Goal: Information Seeking & Learning: Learn about a topic

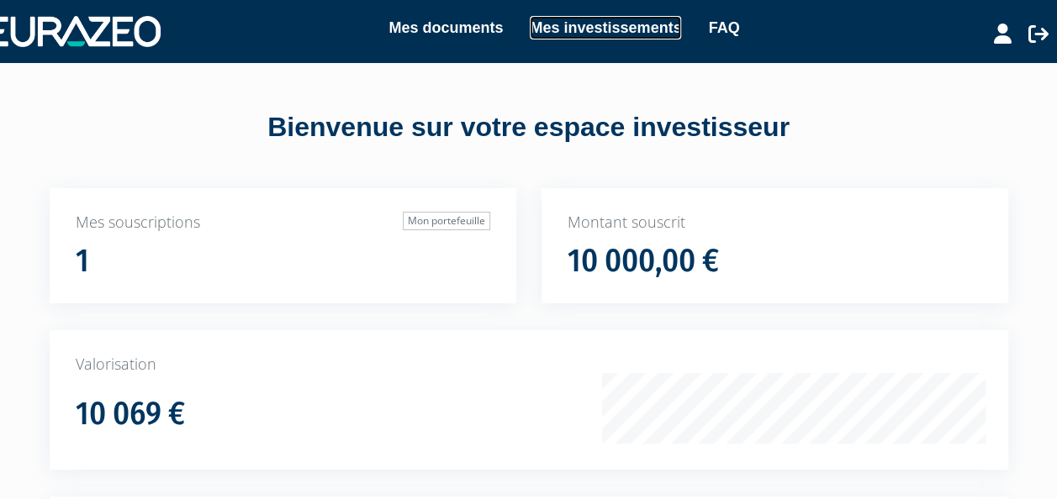
click at [631, 24] on link "Mes investissements" at bounding box center [605, 28] width 151 height 24
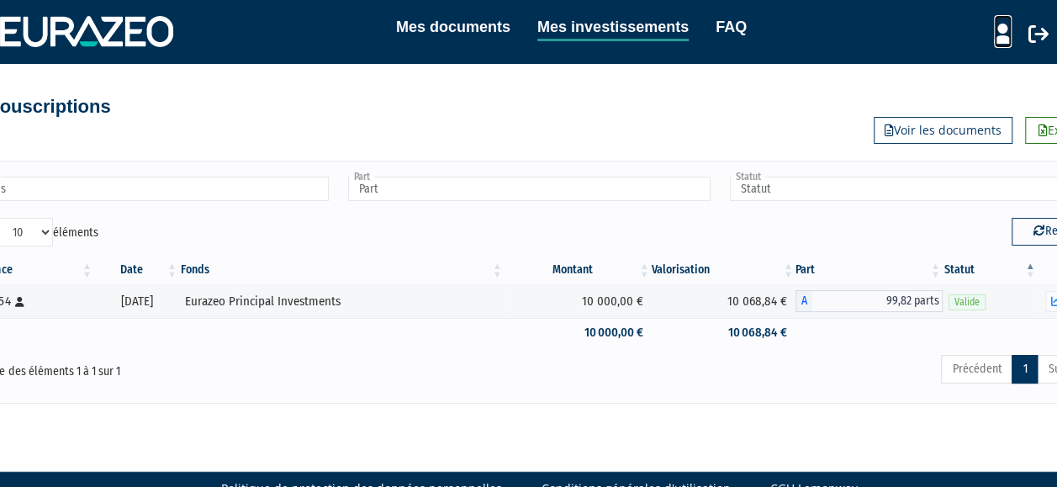
click at [1005, 32] on icon at bounding box center [1003, 34] width 18 height 20
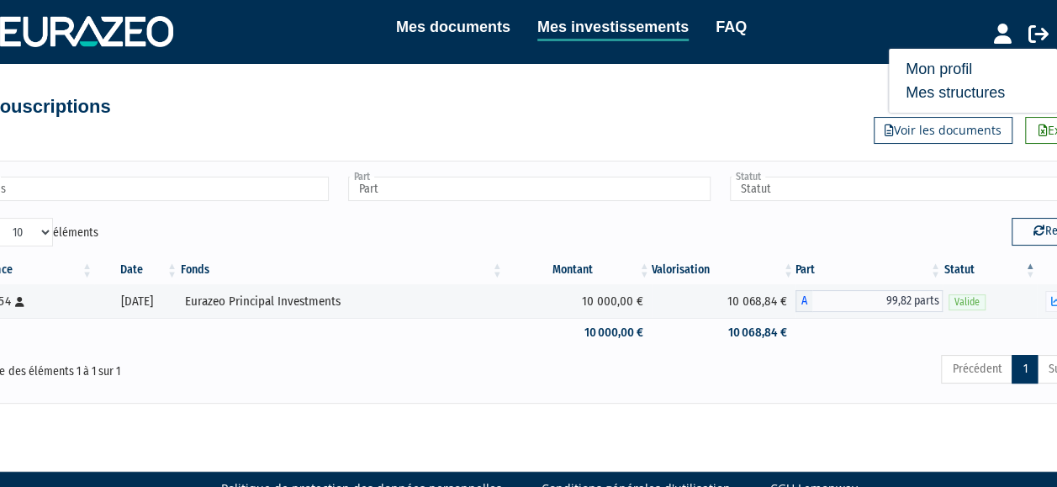
click at [799, 50] on nav "Mes documents Mes investissements FAQ Mon profil Mes structures" at bounding box center [528, 31] width 1057 height 63
click at [711, 389] on div "Fonds Eurazeo Principal Investments Fonds Part A - Eurazeo Principal Investment…" at bounding box center [529, 282] width 1160 height 242
click at [446, 29] on link "Mes documents" at bounding box center [453, 27] width 114 height 24
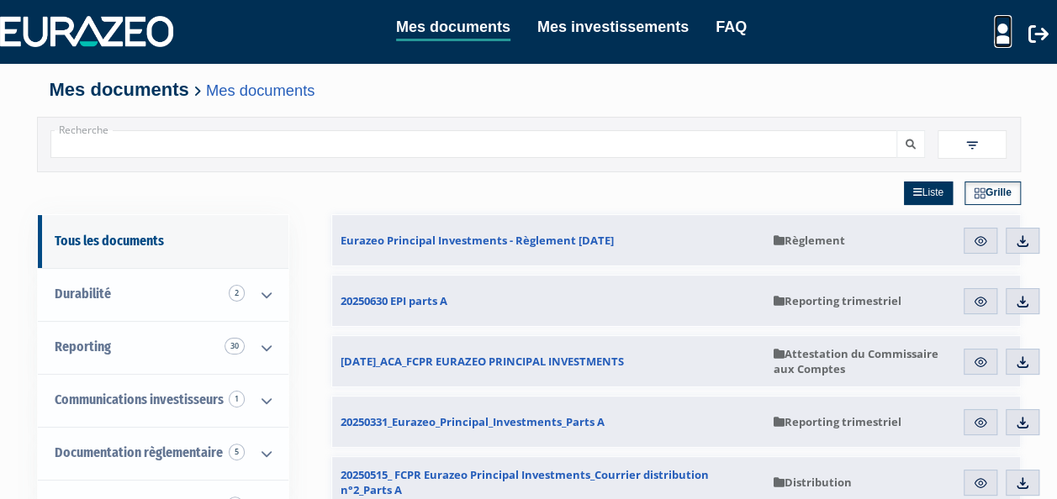
click at [997, 35] on icon at bounding box center [1003, 34] width 18 height 20
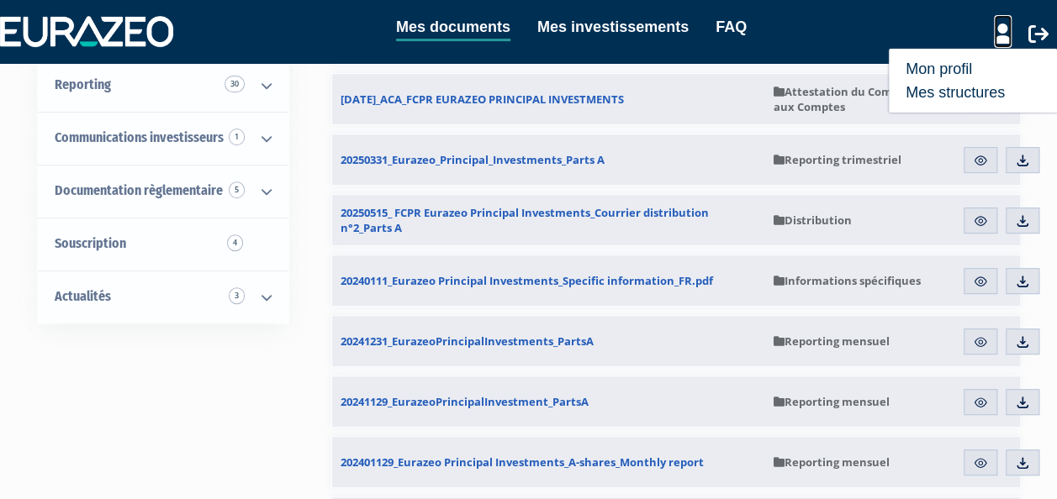
scroll to position [265, 0]
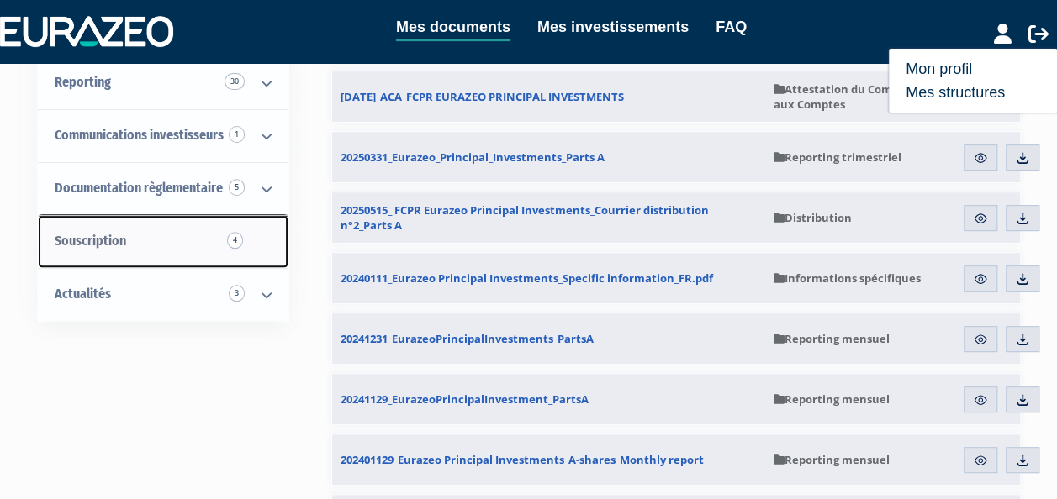
click at [235, 232] on span "4" at bounding box center [235, 240] width 16 height 17
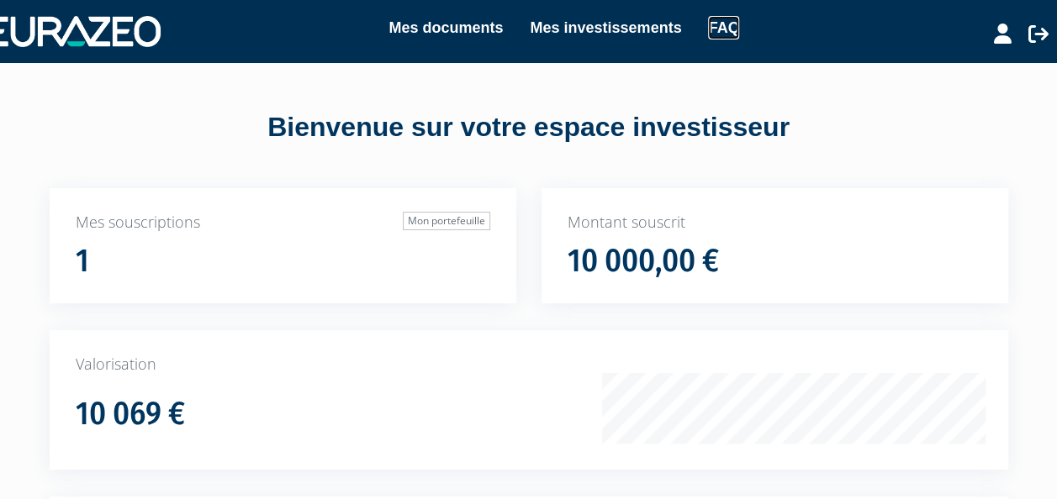
click at [737, 36] on link "FAQ" at bounding box center [723, 28] width 31 height 24
click at [735, 37] on link "FAQ" at bounding box center [723, 28] width 31 height 24
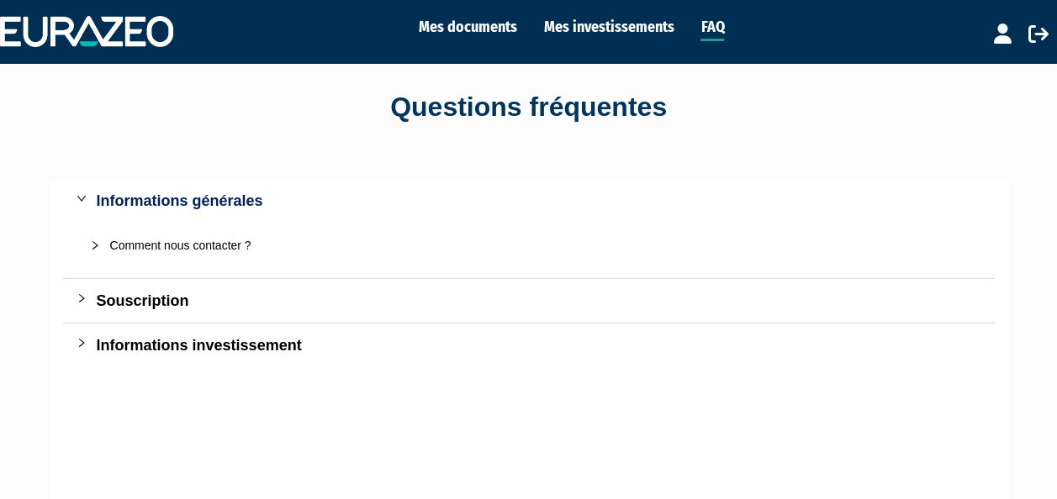
click at [151, 299] on div "Souscription" at bounding box center [539, 301] width 885 height 24
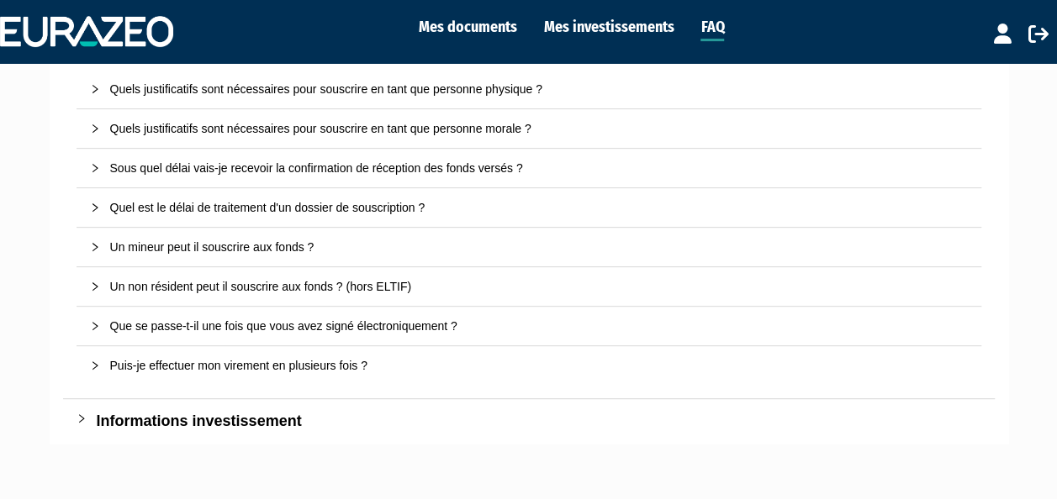
scroll to position [257, 0]
click at [288, 425] on div "Informations investissement" at bounding box center [539, 421] width 885 height 24
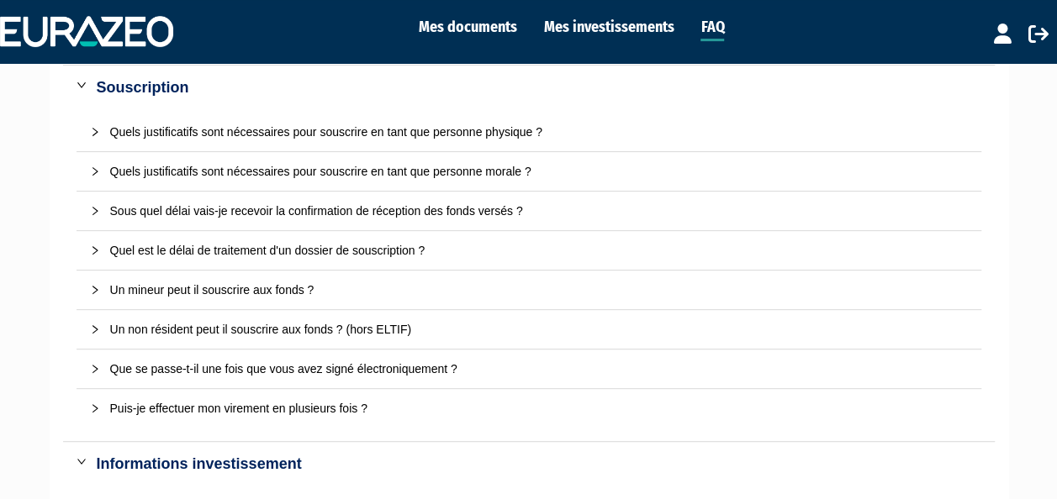
scroll to position [205, 0]
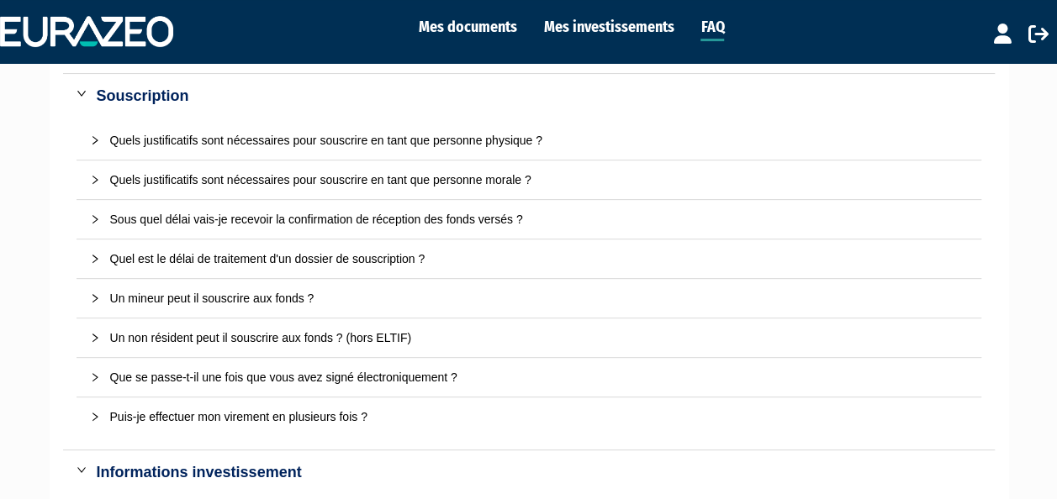
click at [303, 223] on div "Sous quel délai vais-je recevoir la confirmation de réception des fonds versés ?" at bounding box center [539, 219] width 858 height 18
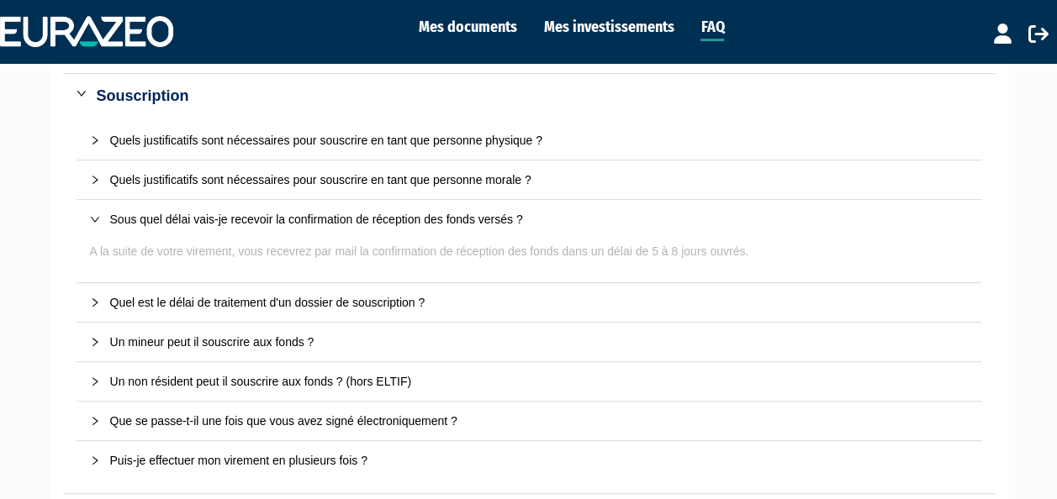
click at [306, 305] on div "Quel est le délai de traitement d'un dossier de souscription ?" at bounding box center [539, 302] width 858 height 18
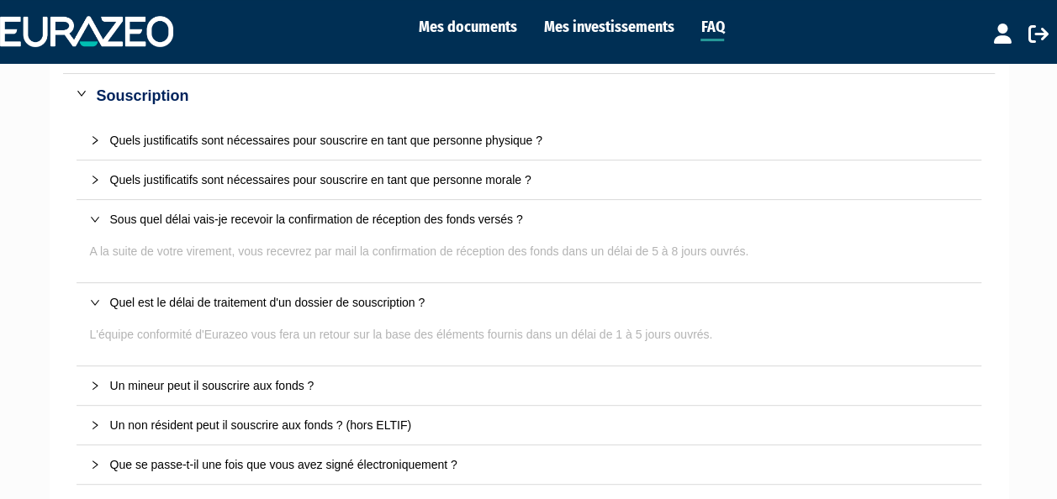
click at [322, 171] on div "Quels justificatifs sont nécessaires pour souscrire en tant que personne morale…" at bounding box center [539, 180] width 858 height 18
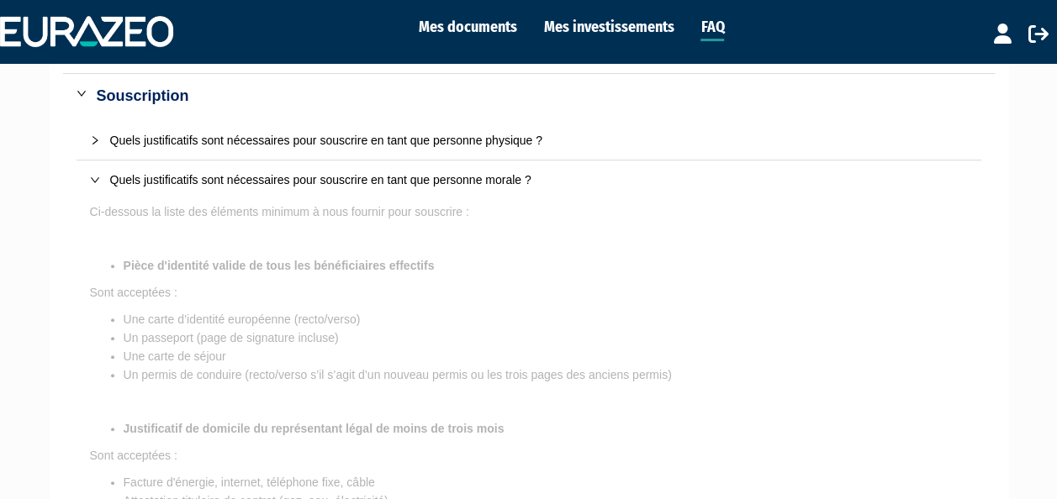
click at [321, 144] on div "Quels justificatifs sont nécessaires pour souscrire en tant que personne physiq…" at bounding box center [539, 140] width 858 height 18
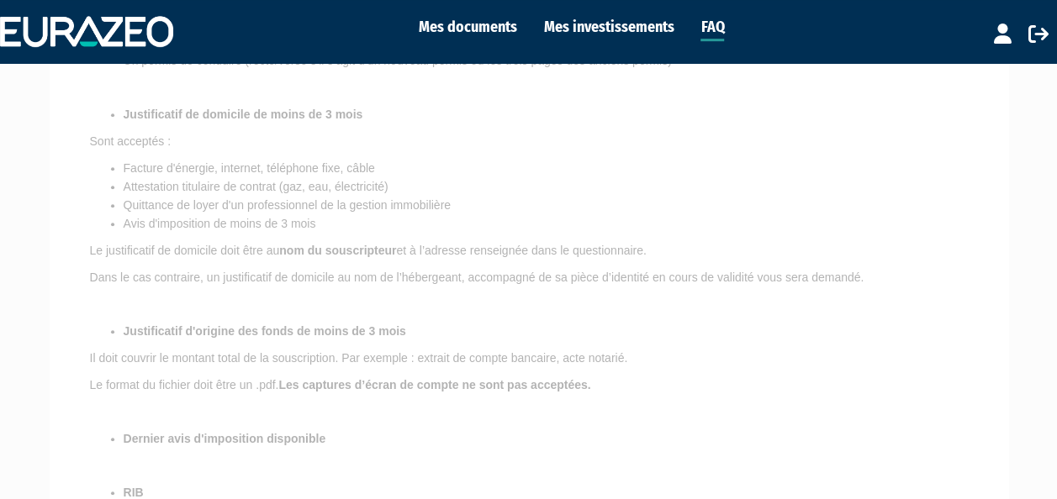
scroll to position [481, 0]
click at [616, 26] on link "Mes investissements" at bounding box center [608, 27] width 130 height 24
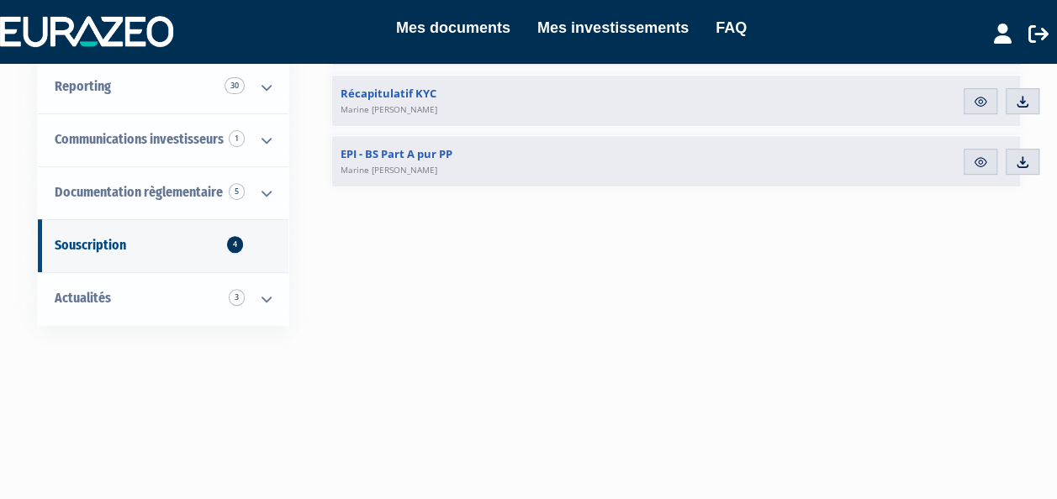
scroll to position [262, 0]
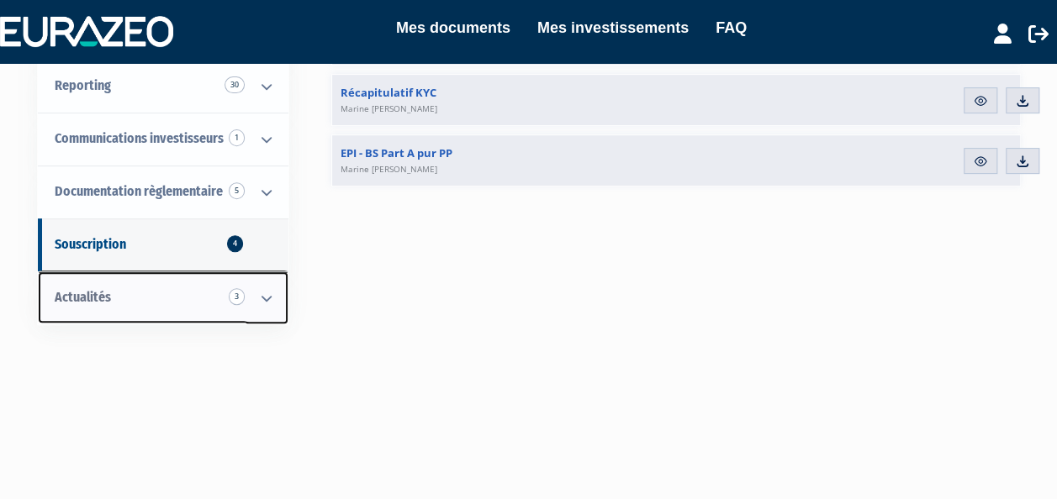
click at [217, 300] on link "Actualités 3" at bounding box center [163, 298] width 251 height 53
